Goal: Information Seeking & Learning: Find specific page/section

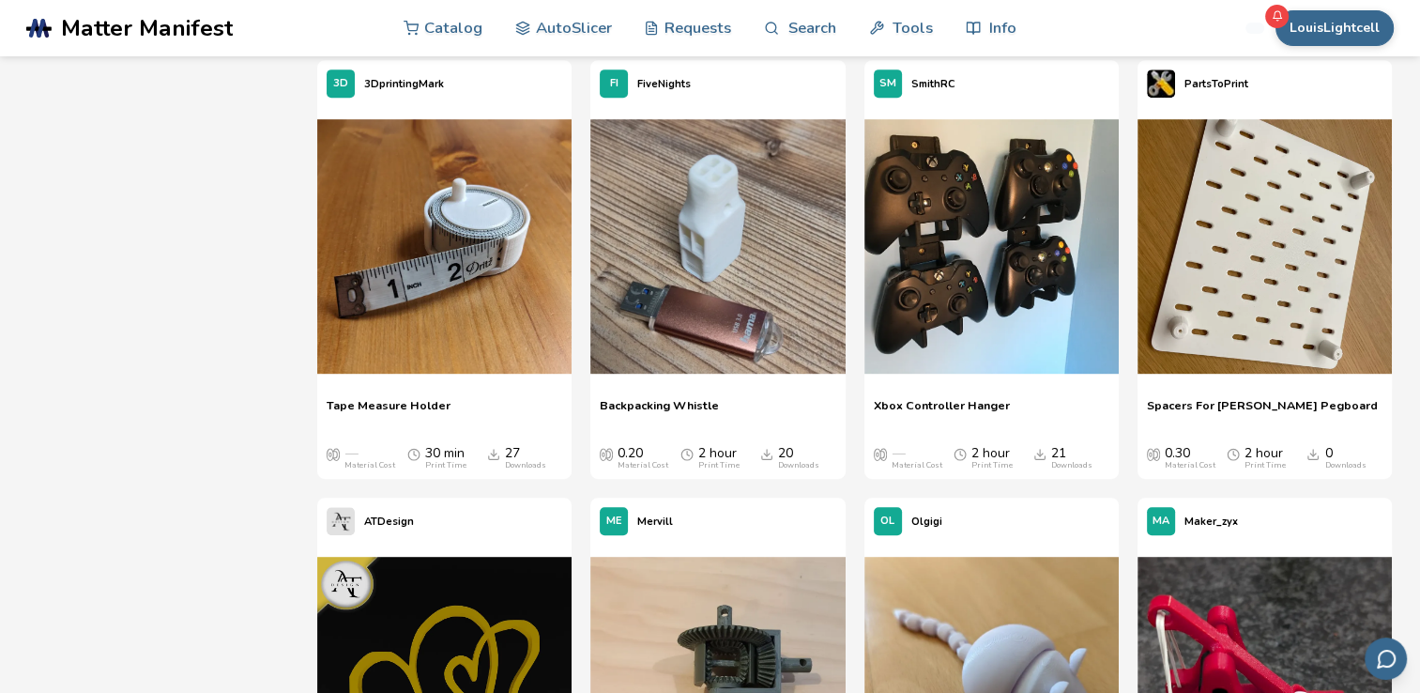
scroll to position [15108, 0]
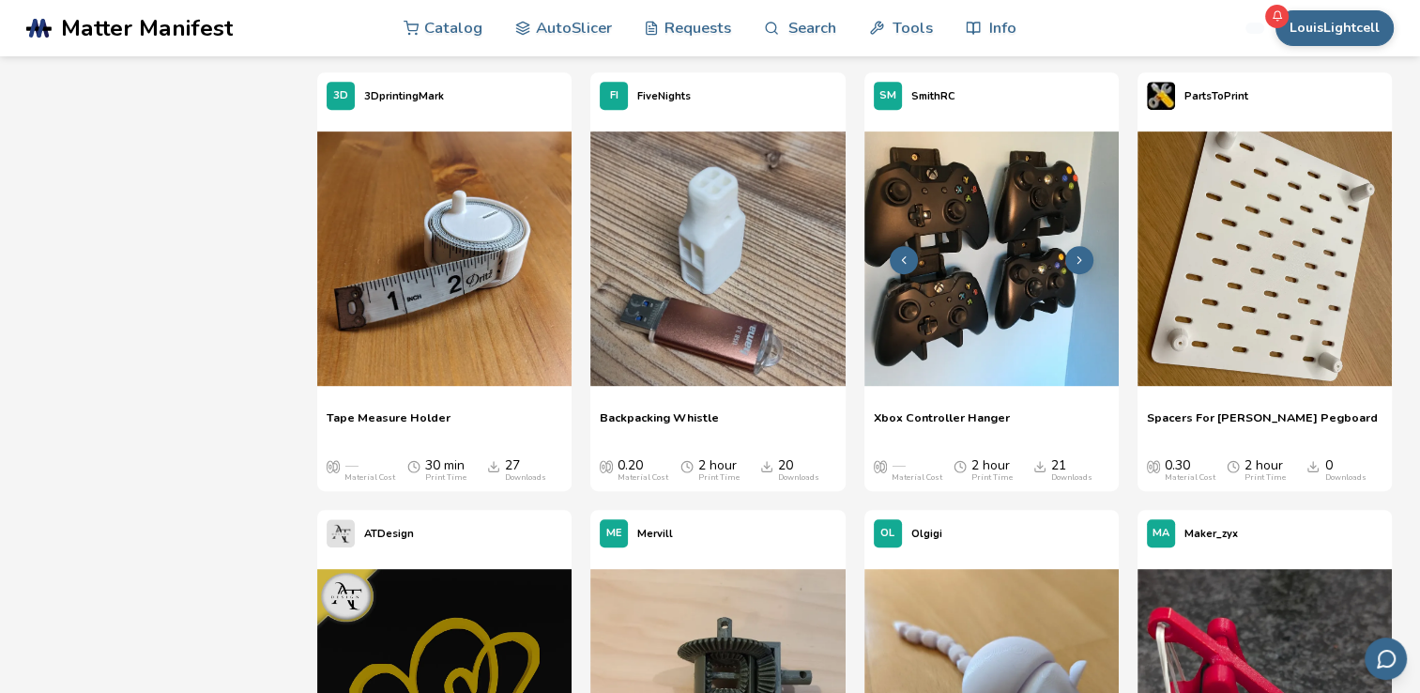
click at [942, 282] on img at bounding box center [991, 258] width 254 height 254
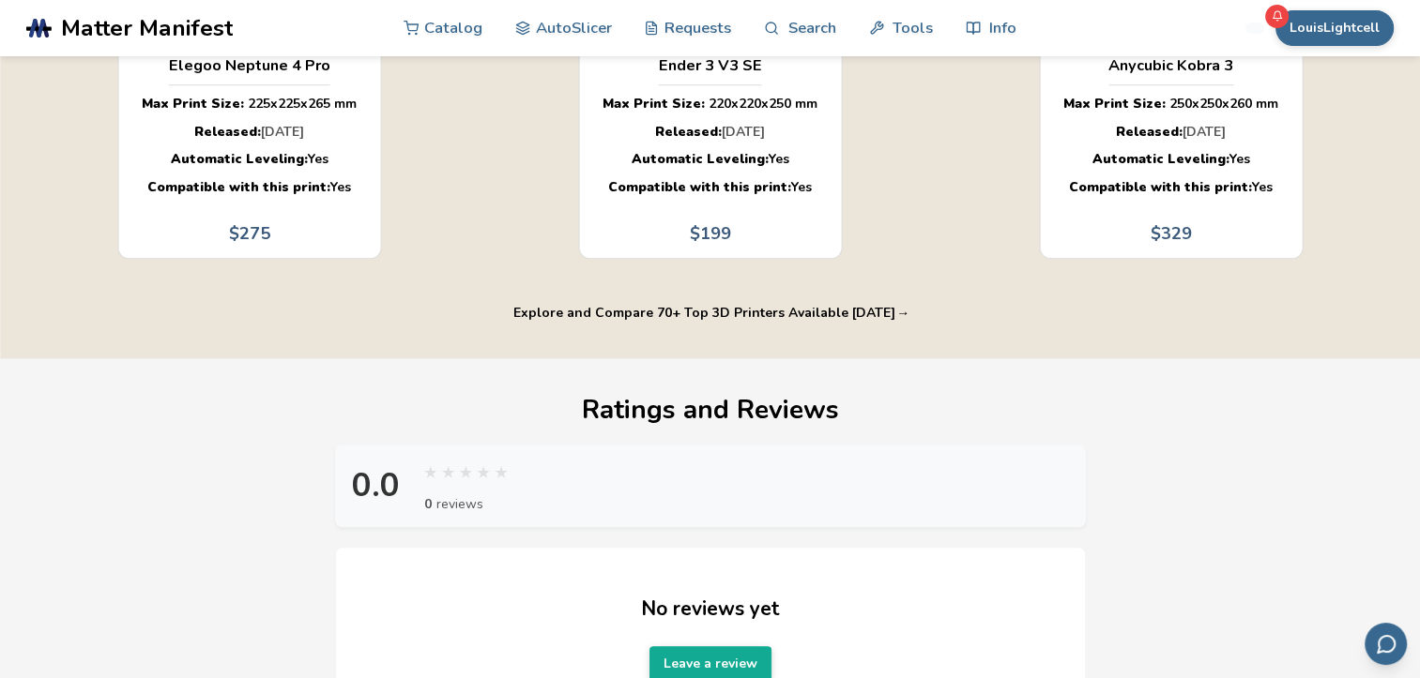
scroll to position [1741, 0]
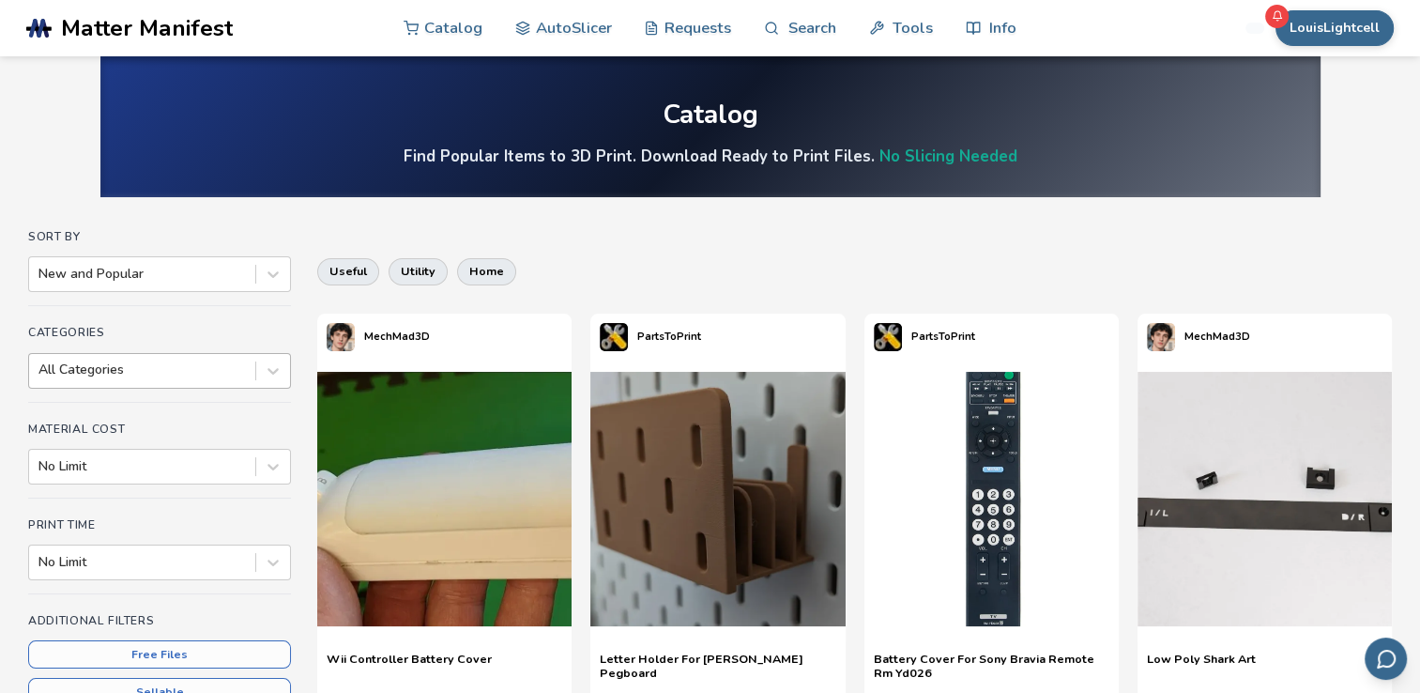
click at [168, 369] on div at bounding box center [141, 369] width 207 height 19
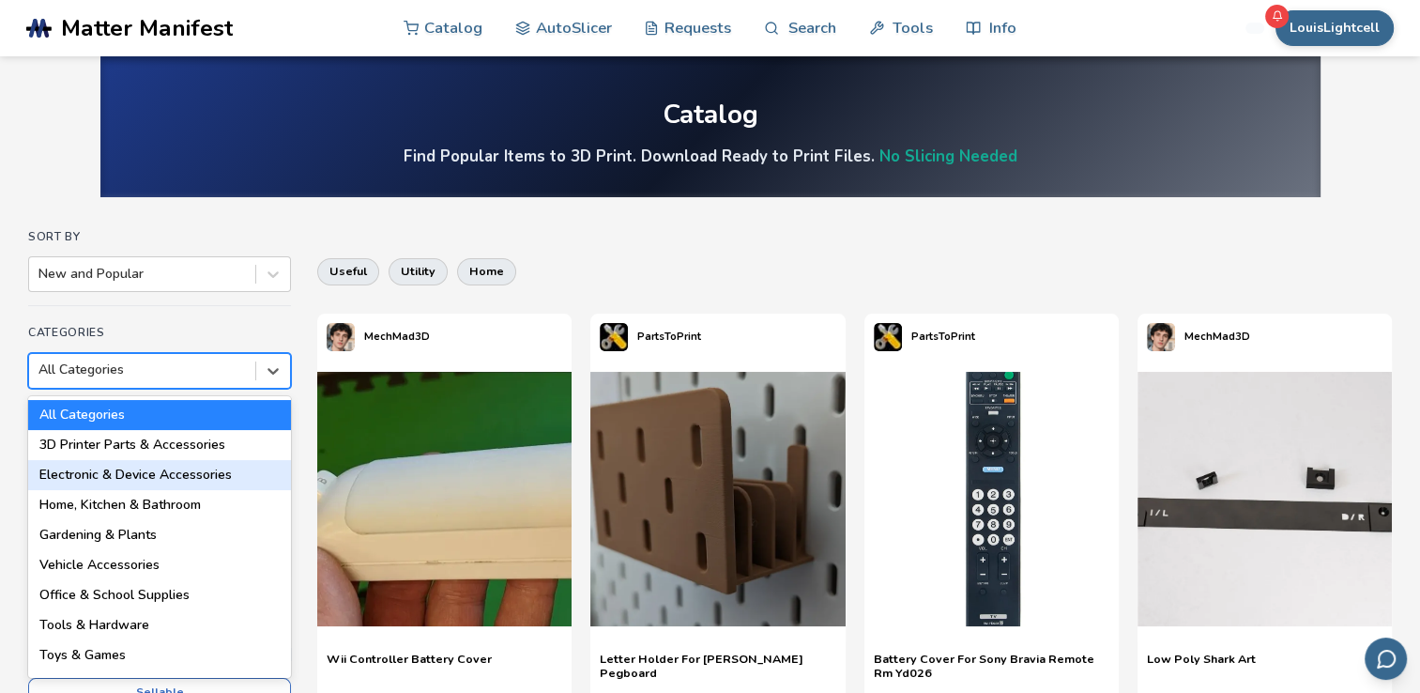
click at [214, 461] on div "Electronic & Device Accessories" at bounding box center [159, 475] width 263 height 30
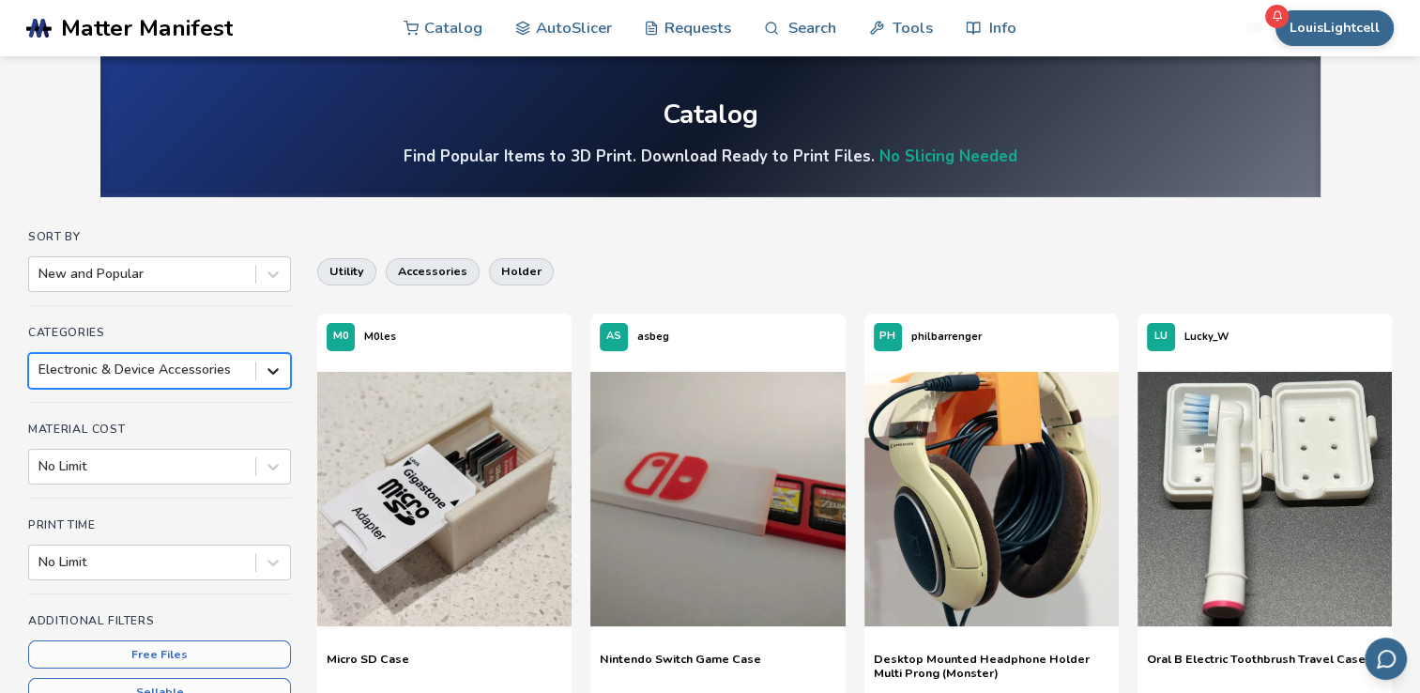
click at [265, 367] on icon at bounding box center [273, 370] width 19 height 19
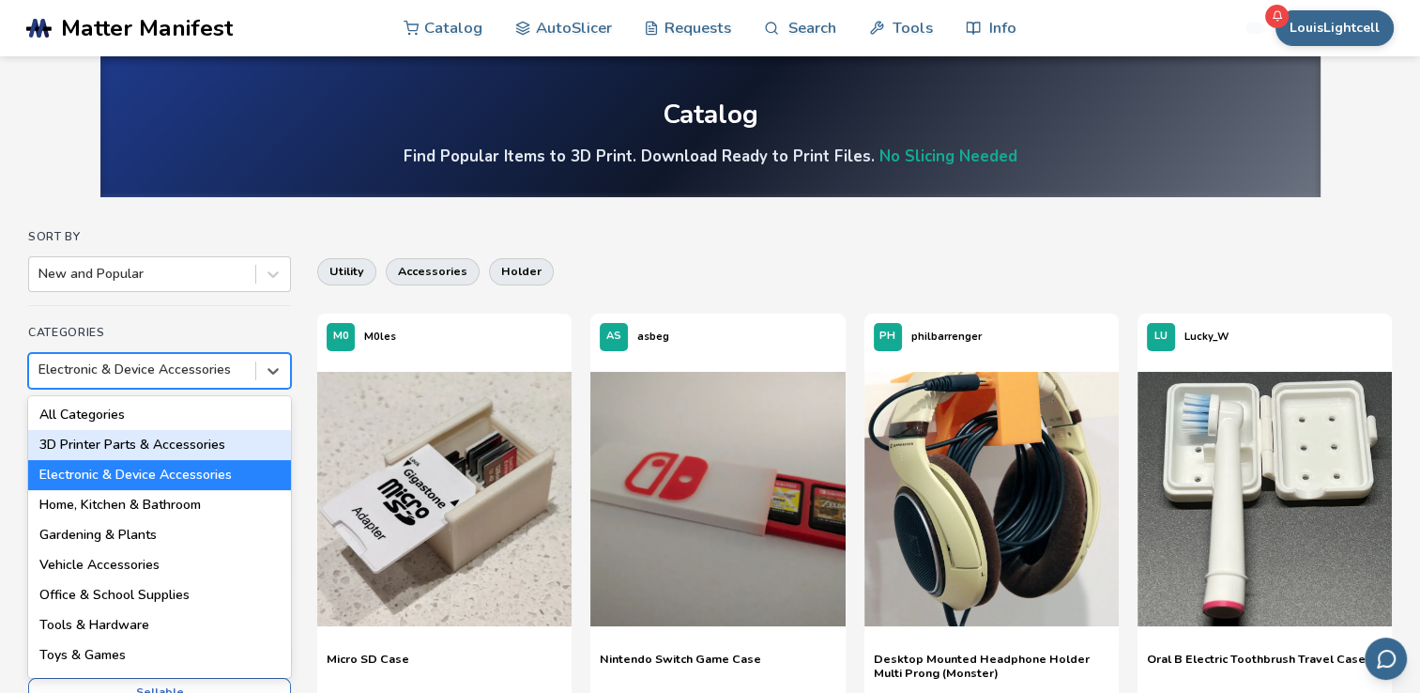
click at [207, 445] on div "3D Printer Parts & Accessories" at bounding box center [159, 445] width 263 height 30
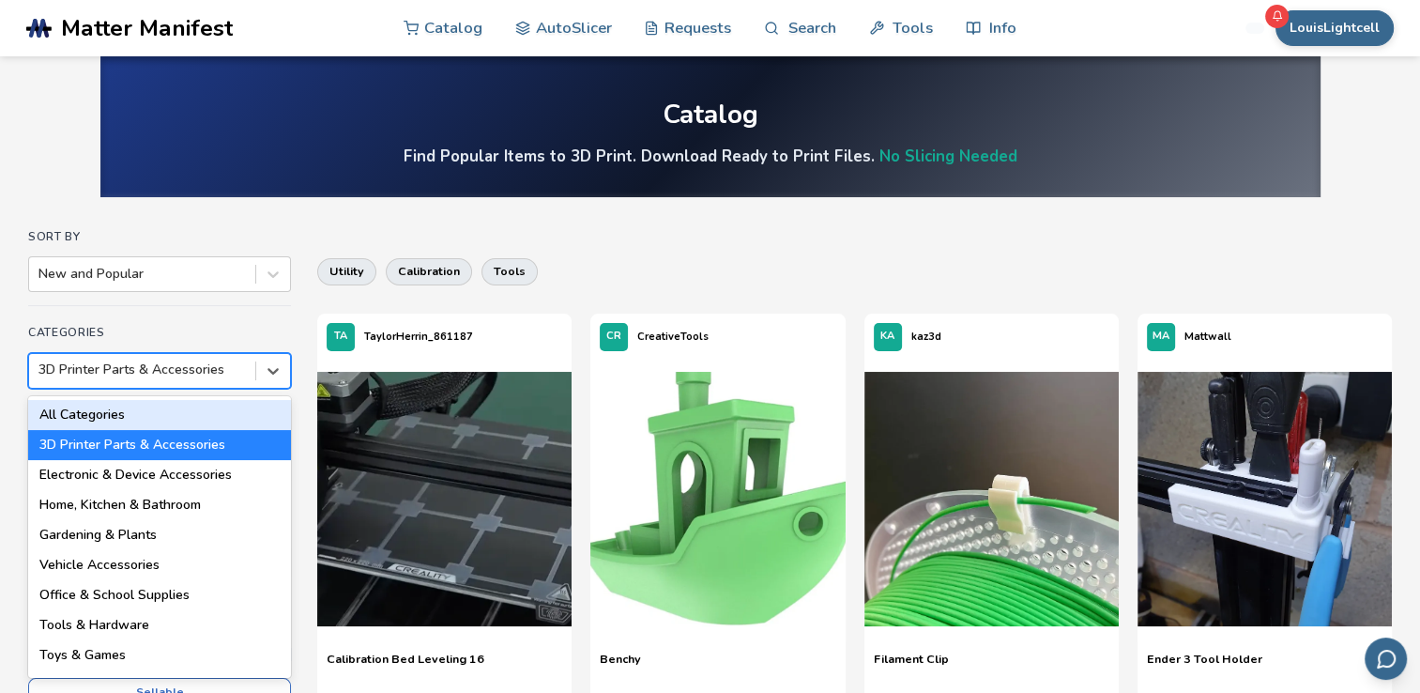
click at [138, 375] on div at bounding box center [141, 369] width 207 height 19
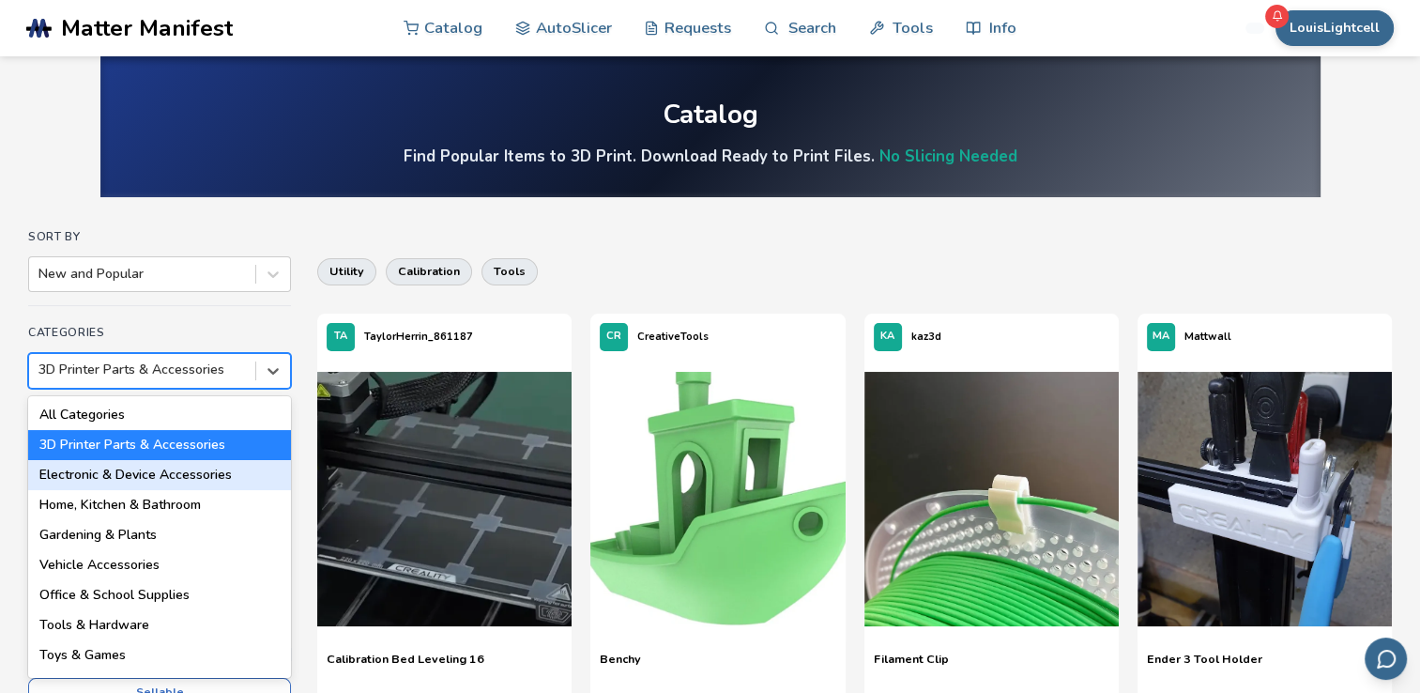
click at [139, 475] on div "Electronic & Device Accessories" at bounding box center [159, 475] width 263 height 30
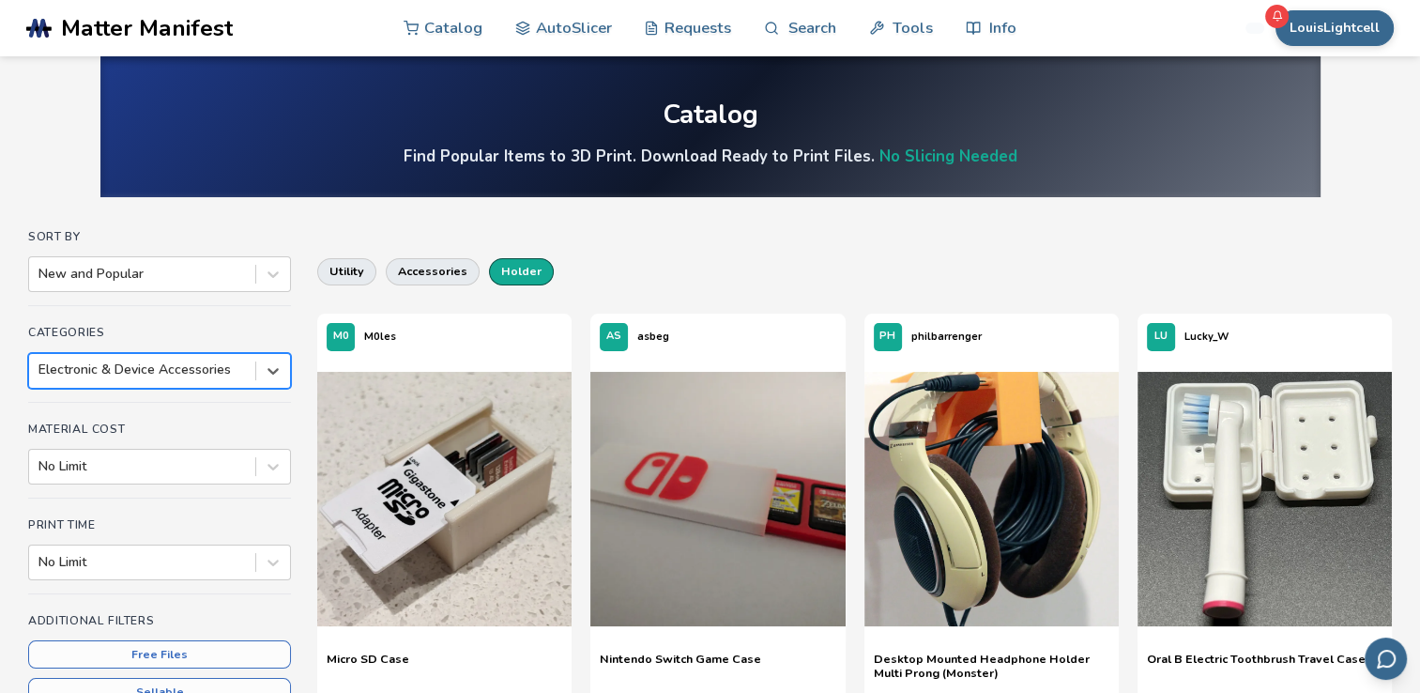
click at [503, 271] on button "holder" at bounding box center [521, 271] width 65 height 26
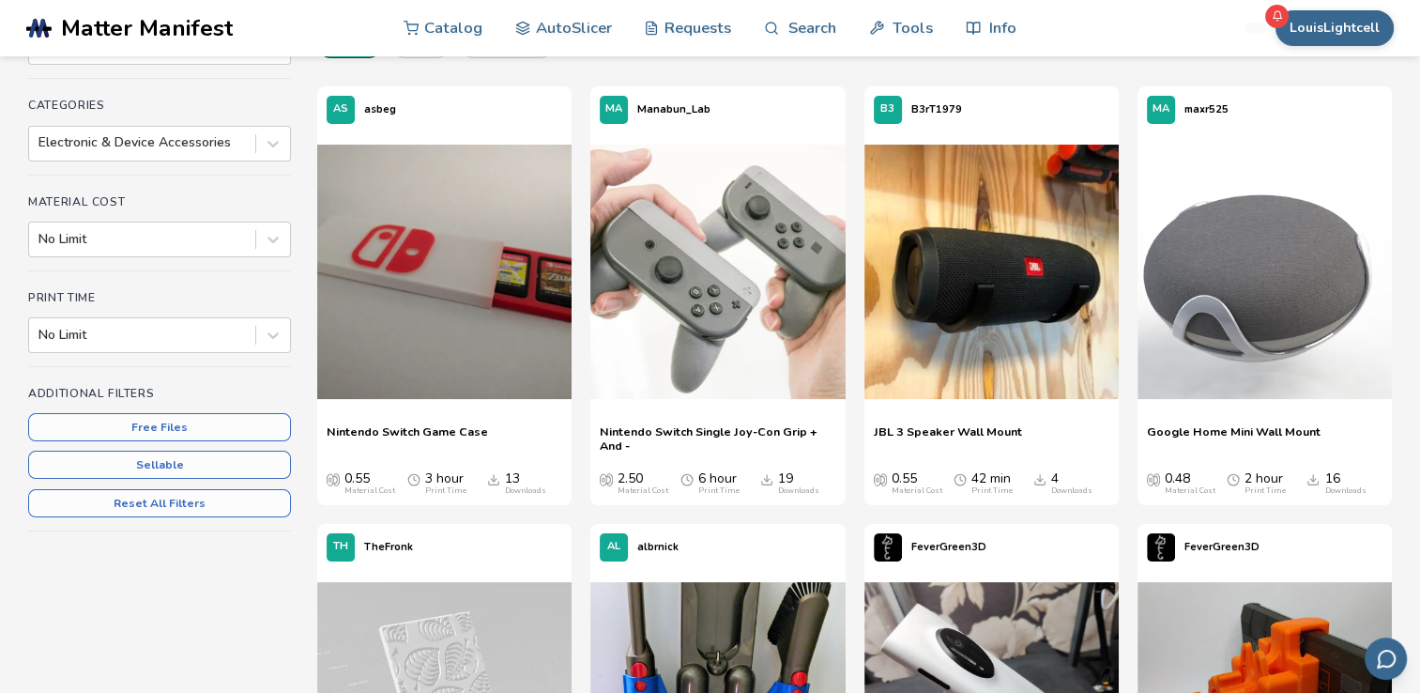
scroll to position [282, 0]
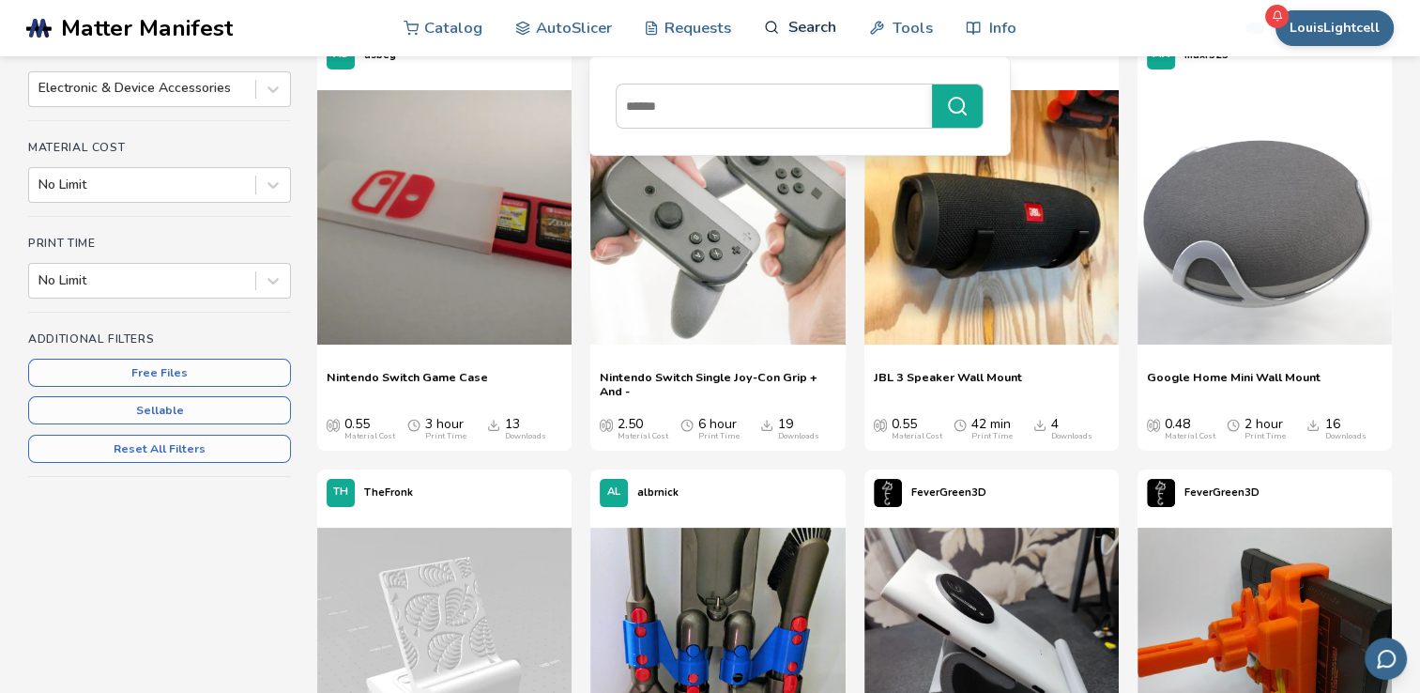
click at [781, 25] on link "Search" at bounding box center [799, 27] width 71 height 56
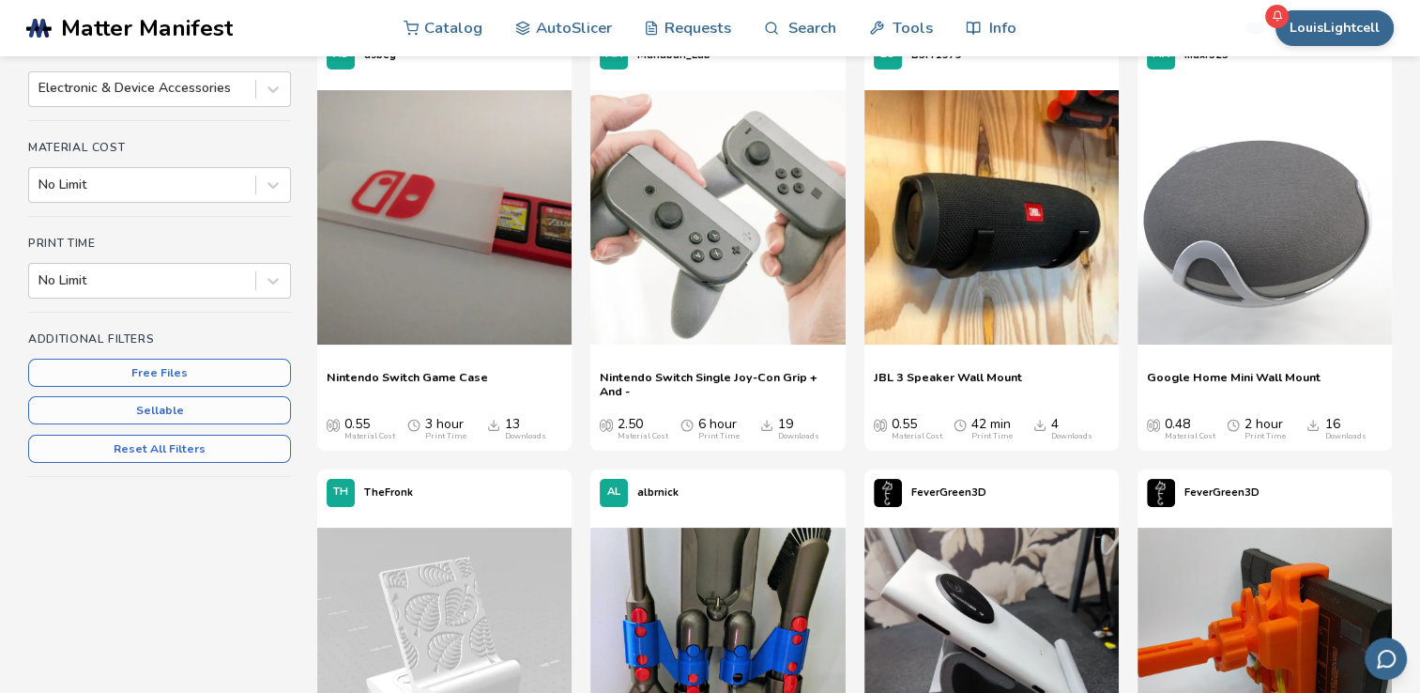
click at [760, 24] on nav "Catalog AutoSlicer Requests Search Tools Info" at bounding box center [710, 28] width 613 height 56
click at [202, 107] on div "Categories Electronic & Device Accessories" at bounding box center [159, 82] width 263 height 76
click at [193, 92] on div at bounding box center [141, 88] width 207 height 19
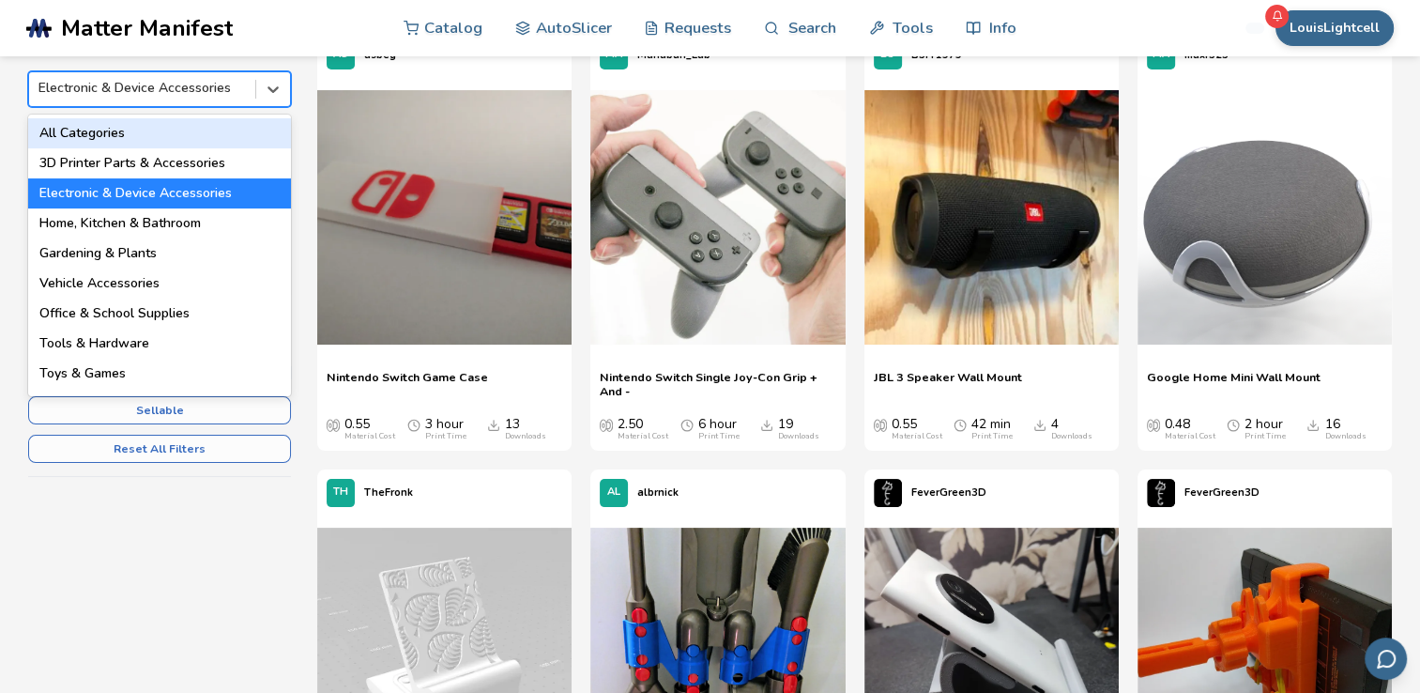
click at [169, 122] on div "All Categories" at bounding box center [159, 133] width 263 height 30
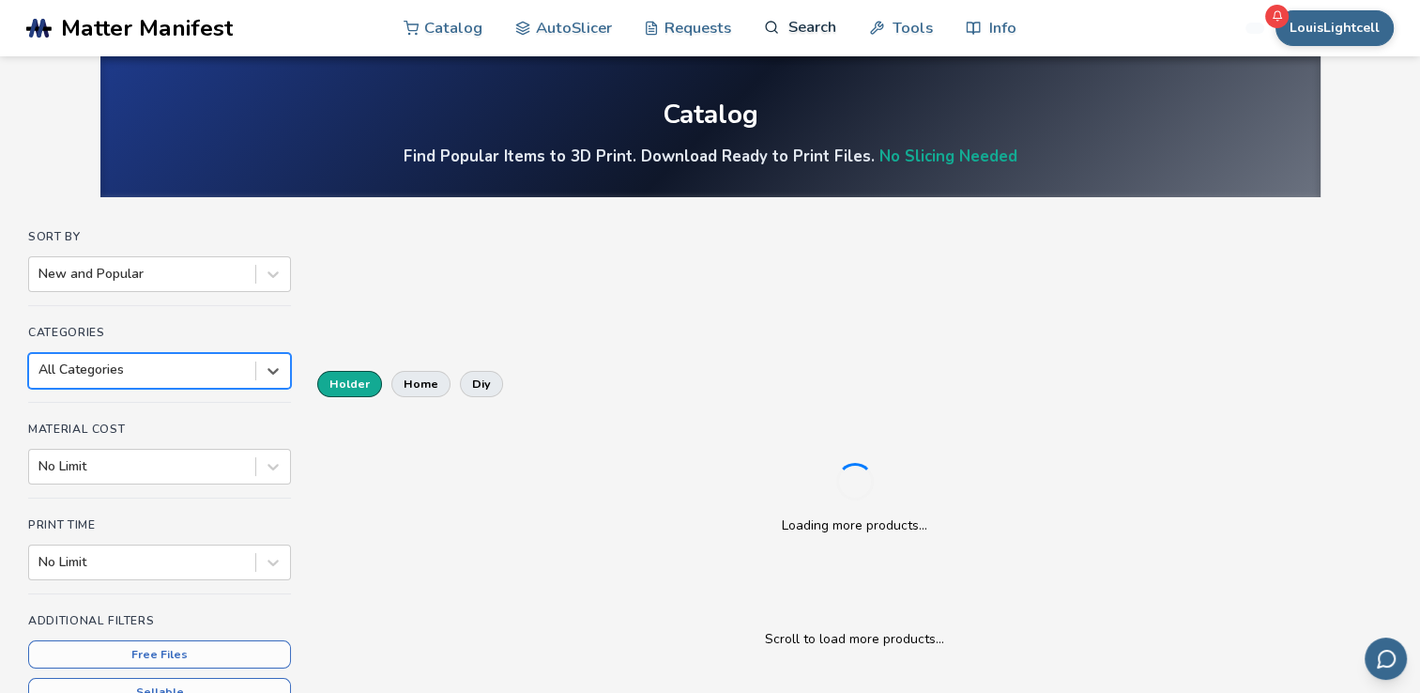
click at [771, 24] on icon at bounding box center [772, 28] width 16 height 16
click at [784, 28] on link "Search" at bounding box center [799, 27] width 71 height 56
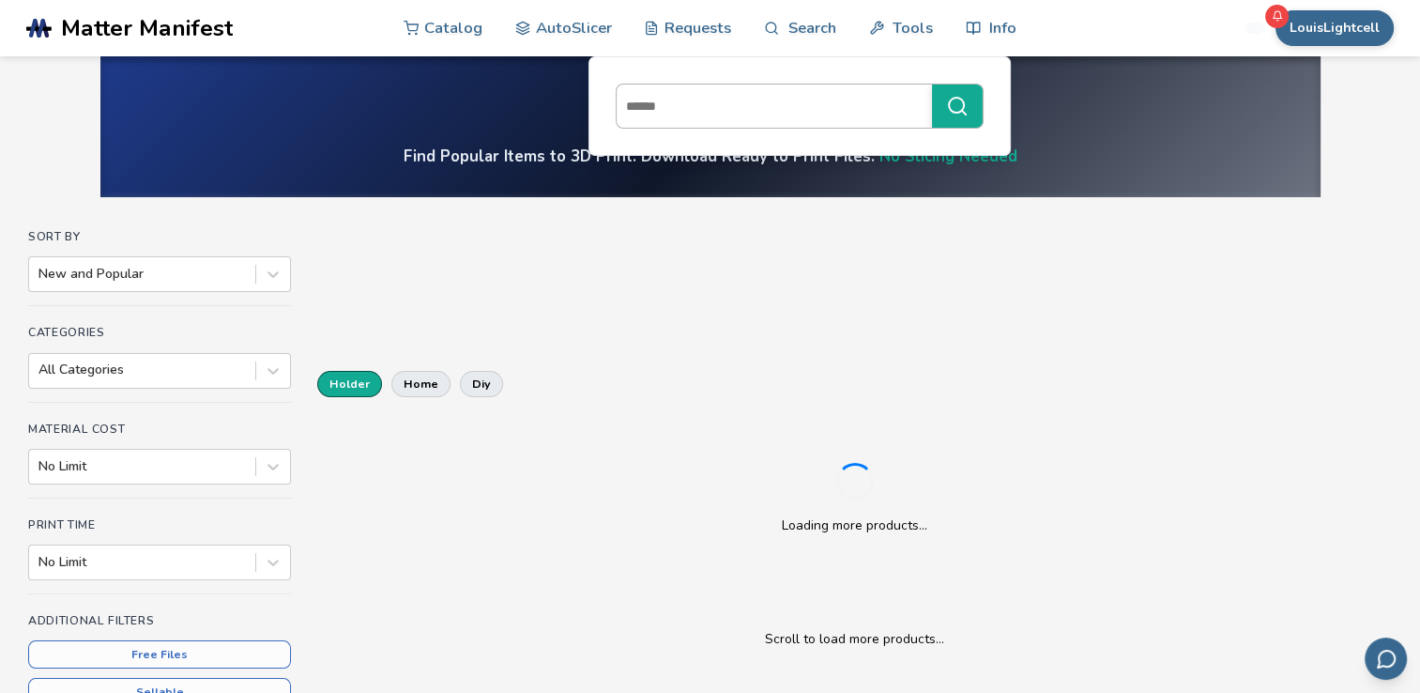
click at [766, 98] on input at bounding box center [770, 106] width 306 height 34
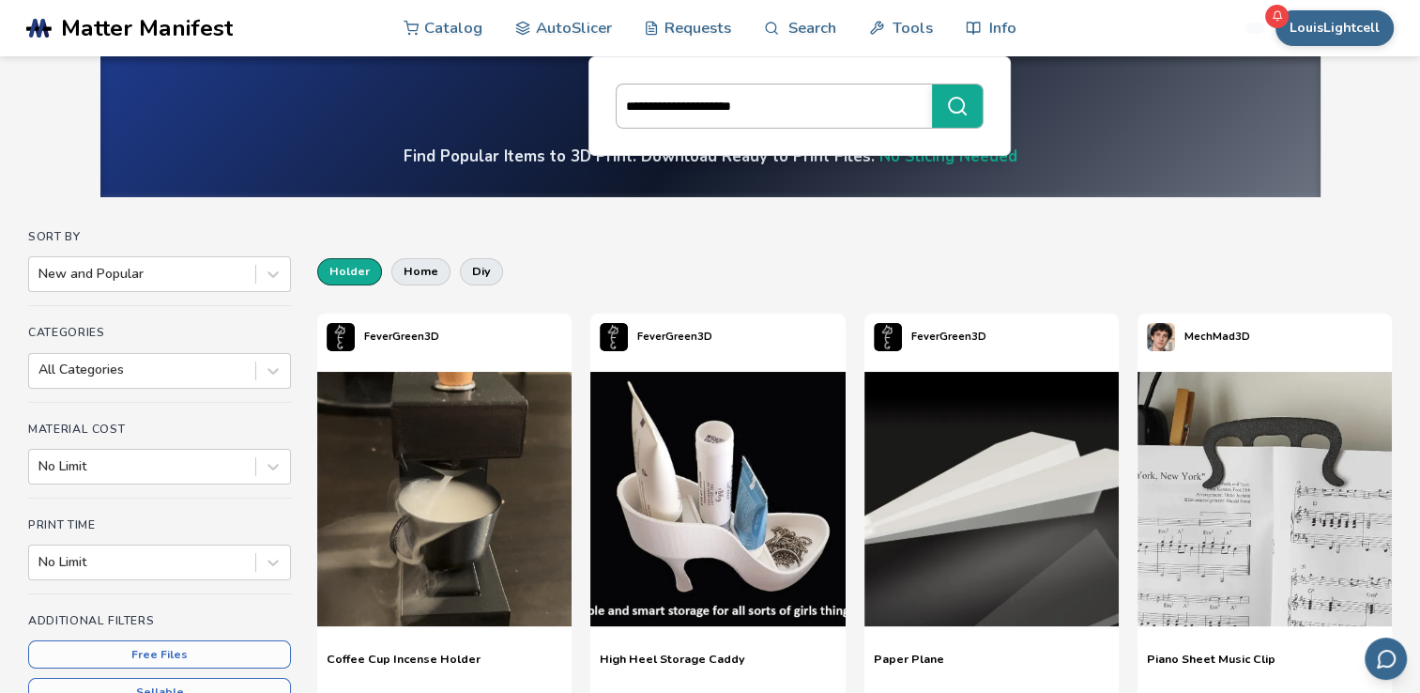
type input "**********"
click at [932, 84] on button "**********" at bounding box center [957, 105] width 51 height 43
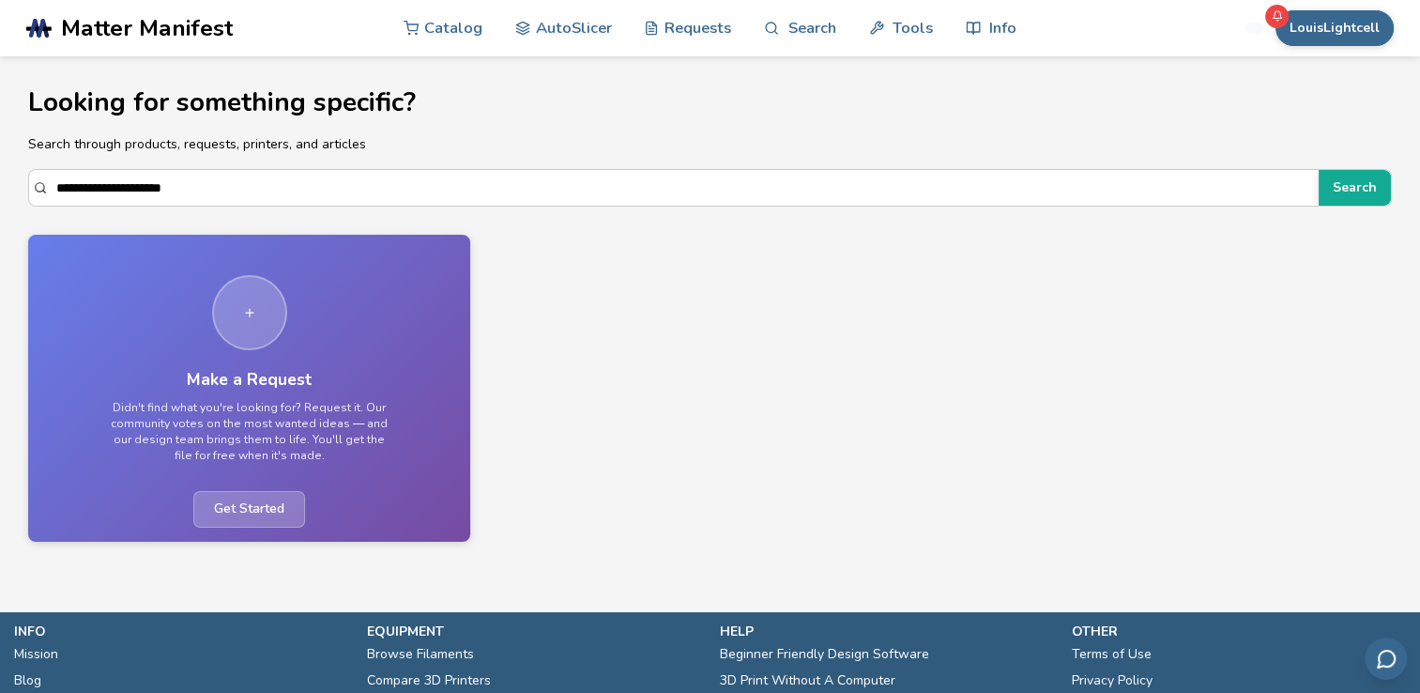
scroll to position [1, 0]
drag, startPoint x: 304, startPoint y: 190, endPoint x: 118, endPoint y: 272, distance: 202.9
click at [118, 272] on section "**********" at bounding box center [710, 305] width 1420 height 499
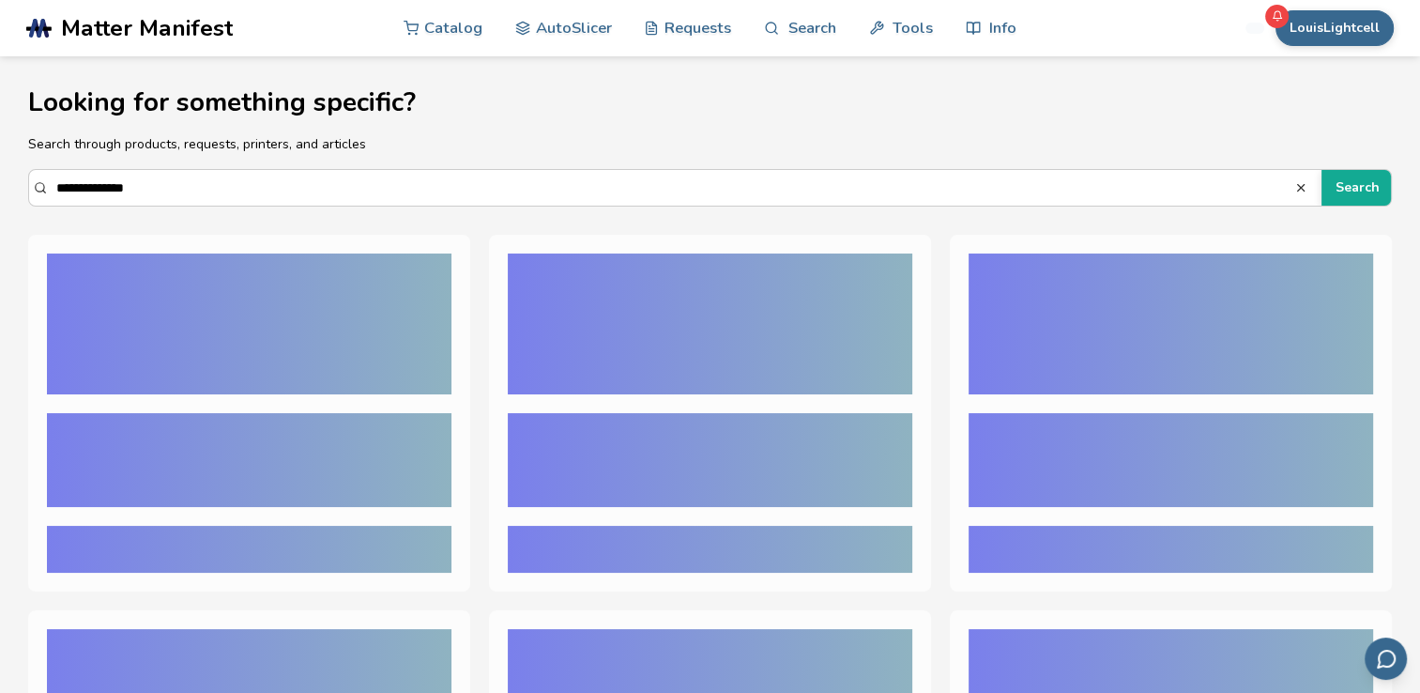
type input "**********"
